Goal: Task Accomplishment & Management: Complete application form

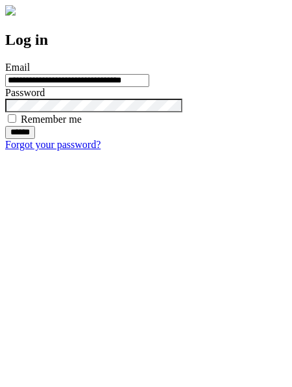
type input "**********"
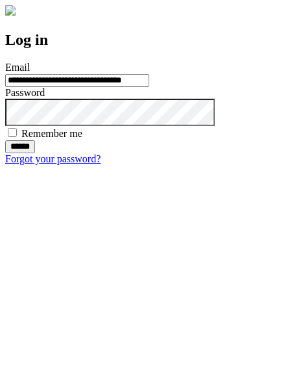
click at [35, 153] on input "******" at bounding box center [20, 146] width 30 height 13
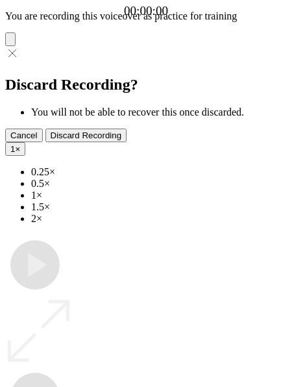
type input "**********"
